Goal: Transaction & Acquisition: Purchase product/service

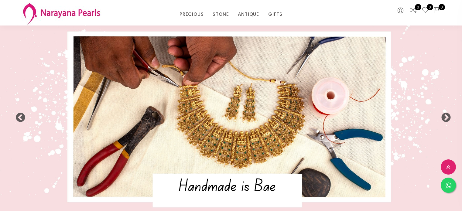
select select "INR"
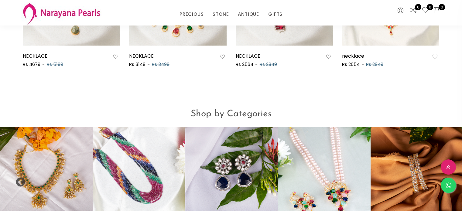
scroll to position [510, 0]
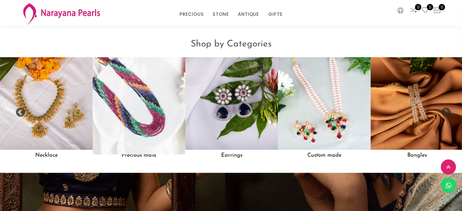
click at [153, 134] on img at bounding box center [139, 103] width 102 height 102
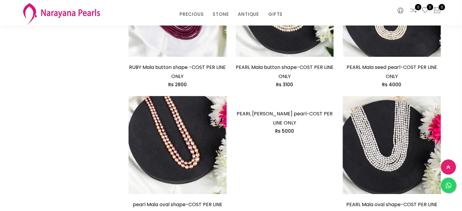
scroll to position [499, 0]
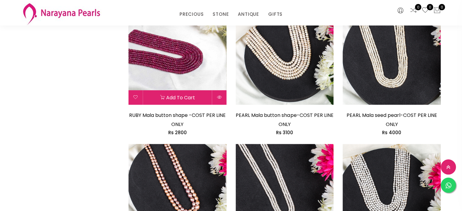
click at [200, 76] on img at bounding box center [177, 56] width 98 height 98
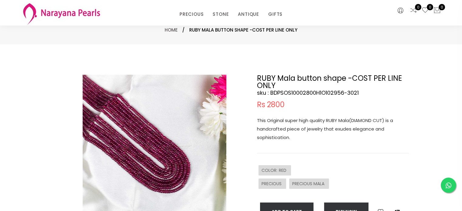
scroll to position [91, 0]
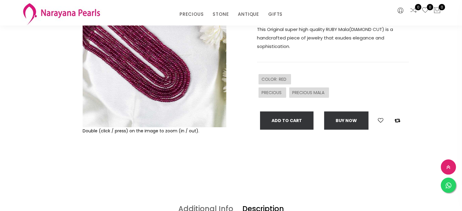
click at [157, 63] on img at bounding box center [155, 56] width 144 height 144
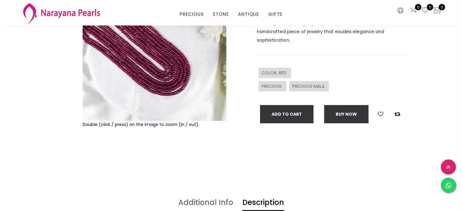
scroll to position [121, 0]
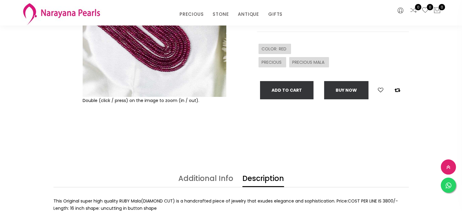
click at [151, 54] on img at bounding box center [155, 25] width 144 height 144
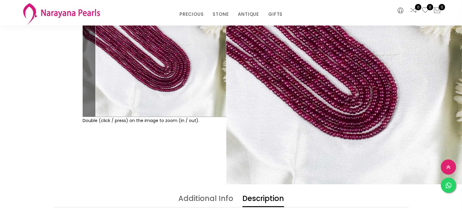
scroll to position [61, 0]
